Goal: Information Seeking & Learning: Learn about a topic

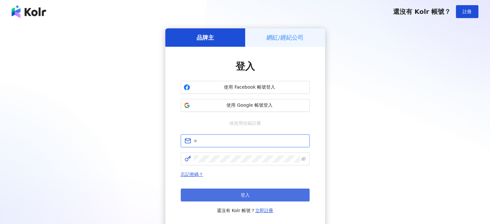
type input "**********"
drag, startPoint x: 240, startPoint y: 195, endPoint x: 295, endPoint y: 180, distance: 57.3
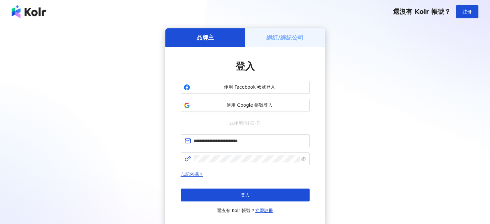
click at [240, 195] on button "登入" at bounding box center [245, 194] width 129 height 13
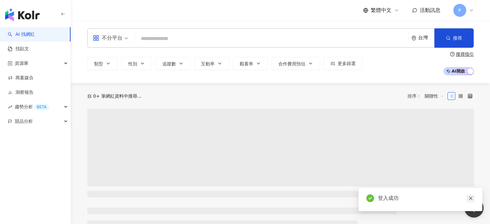
click at [472, 201] on link at bounding box center [471, 198] width 8 height 8
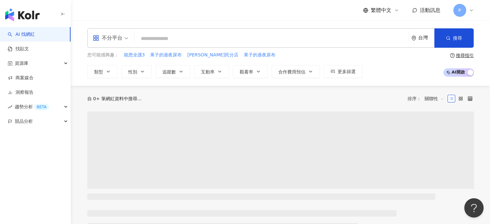
click at [157, 39] on input "search" at bounding box center [271, 39] width 269 height 12
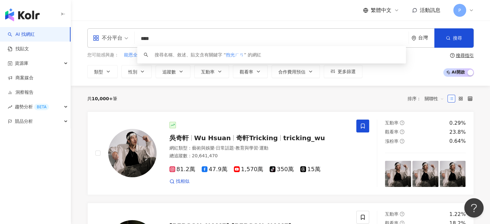
type input "***"
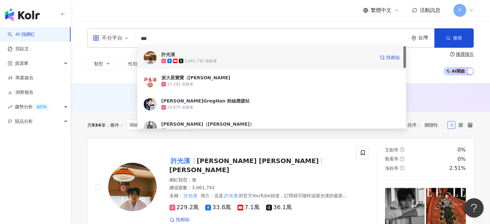
click at [233, 52] on span "許光漢" at bounding box center [268, 54] width 214 height 6
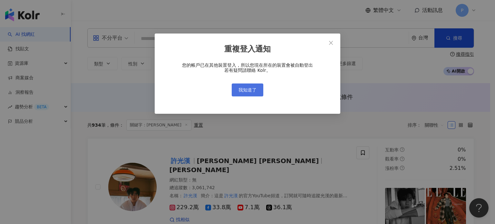
click at [254, 89] on span "我知道了" at bounding box center [247, 89] width 18 height 5
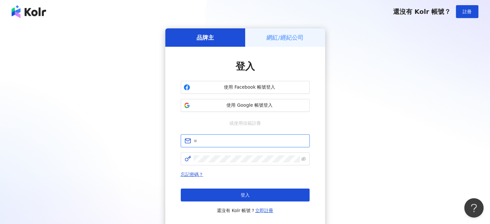
type input "**********"
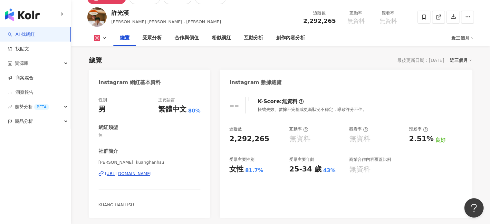
scroll to position [64, 0]
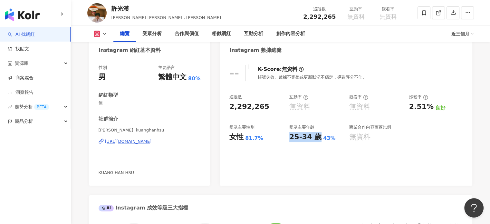
drag, startPoint x: 287, startPoint y: 136, endPoint x: 317, endPoint y: 136, distance: 29.6
click at [317, 136] on div "追蹤數 2,292,265 互動率 無資料 觀看率 無資料 漲粉率 2.51% 良好 受眾主要性別 女性 81.7% 受眾主要年齡 25-34 歲 43% 商…" at bounding box center [345, 118] width 233 height 48
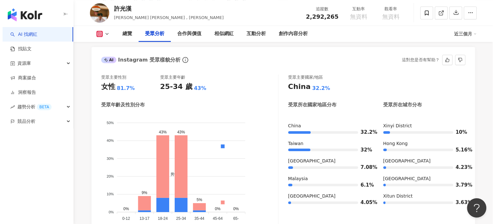
scroll to position [580, 0]
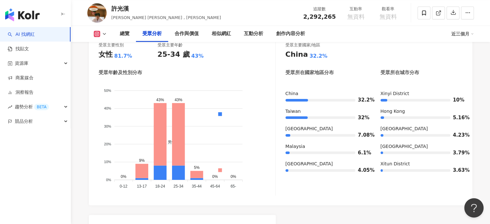
click at [215, 200] on div "受眾主要性別 女性 81.7% 受眾主要年齡 25-34 歲 43% 受眾年齡及性別分布 男性 女性 50% 50% 40% 40% 30% 30% 20% …" at bounding box center [280, 120] width 383 height 169
drag, startPoint x: 158, startPoint y: 53, endPoint x: 186, endPoint y: 54, distance: 28.4
click at [186, 54] on div "25-34 歲 43%" at bounding box center [187, 55] width 59 height 10
copy div "25-34 歲"
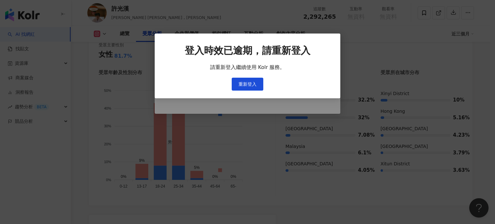
click at [262, 139] on div "登入時效已逾期，請重新登入 請重新登入繼續使用 Kolr 服務。 重新登入" at bounding box center [247, 112] width 495 height 224
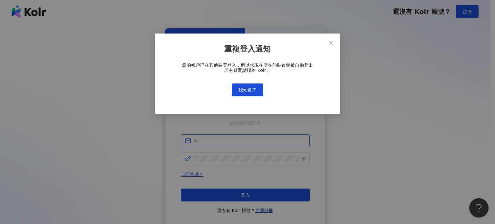
type input "**********"
click at [252, 88] on span "我知道了" at bounding box center [247, 89] width 18 height 5
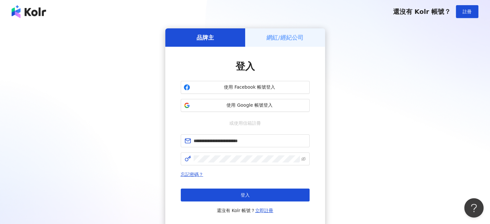
drag, startPoint x: 259, startPoint y: 193, endPoint x: 263, endPoint y: 189, distance: 5.7
click at [259, 194] on button "登入" at bounding box center [245, 194] width 129 height 13
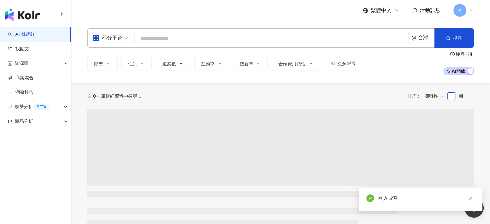
click at [225, 36] on input "search" at bounding box center [271, 39] width 269 height 12
click at [169, 40] on input "search" at bounding box center [271, 39] width 269 height 12
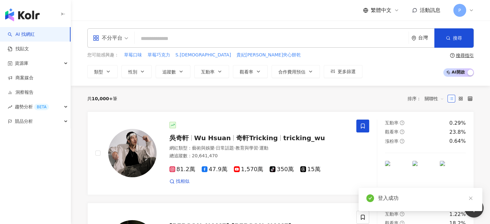
click at [167, 41] on input "search" at bounding box center [271, 39] width 269 height 12
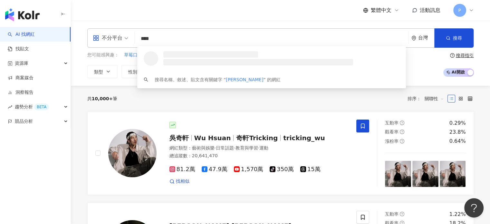
type input "***"
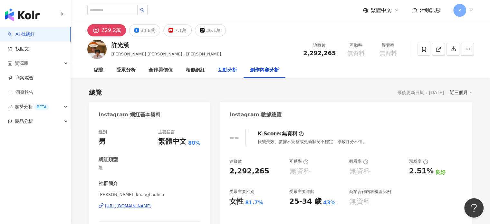
click at [233, 74] on div "互動分析" at bounding box center [227, 70] width 32 height 16
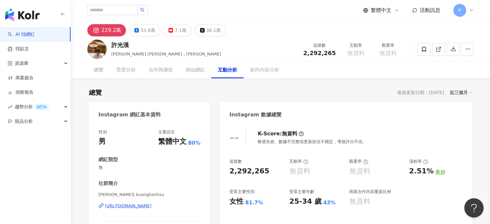
scroll to position [1250, 0]
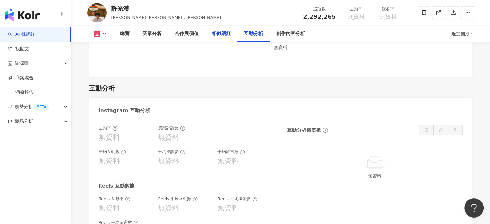
click at [220, 33] on div "相似網紅" at bounding box center [221, 34] width 19 height 8
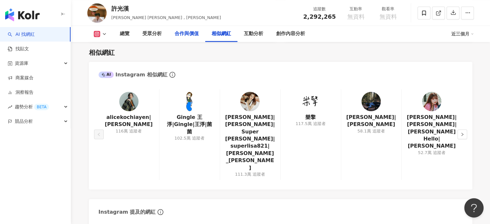
click at [196, 32] on div "合作與價值" at bounding box center [187, 34] width 24 height 8
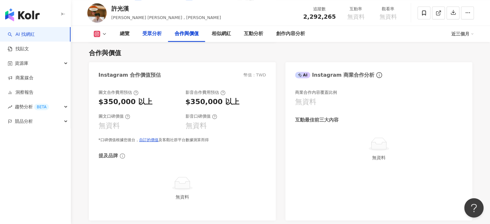
click at [151, 34] on div "受眾分析" at bounding box center [151, 34] width 19 height 8
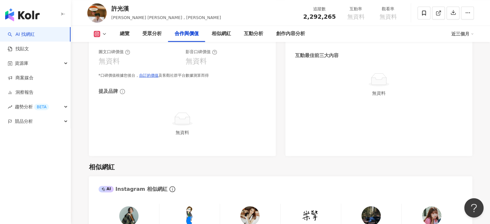
scroll to position [1048, 0]
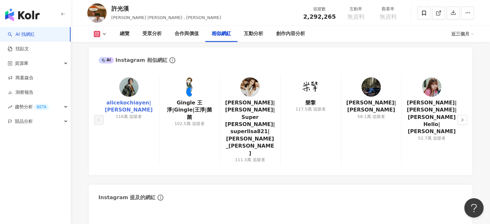
click at [129, 103] on link "alicekochiayen|柯佳嬿 Alice Ko" at bounding box center [129, 106] width 50 height 14
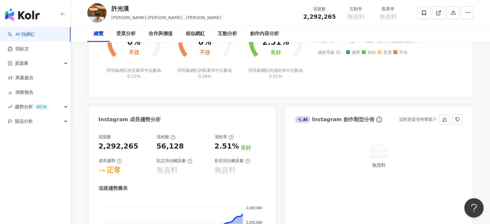
scroll to position [0, 0]
